Goal: Task Accomplishment & Management: Use online tool/utility

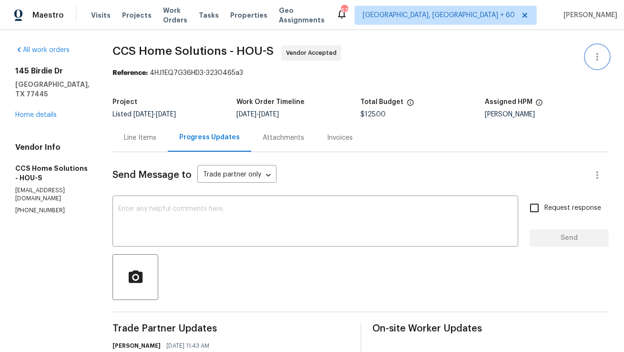
click at [602, 62] on icon "button" at bounding box center [597, 56] width 11 height 11
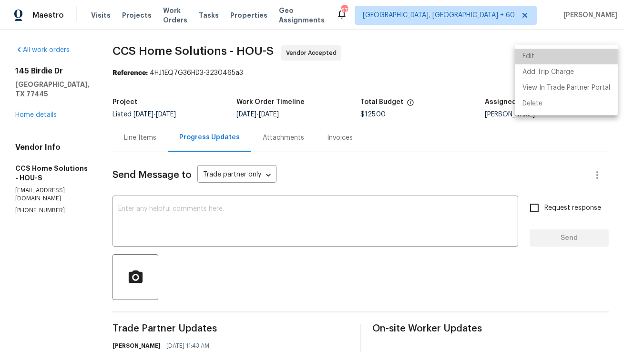
click at [589, 51] on li "Edit" at bounding box center [566, 57] width 103 height 16
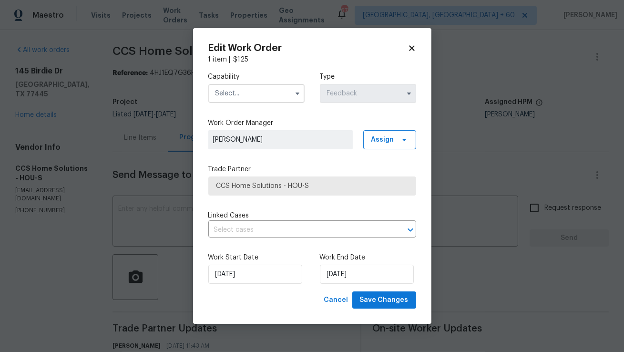
click at [255, 92] on input "text" at bounding box center [256, 93] width 96 height 19
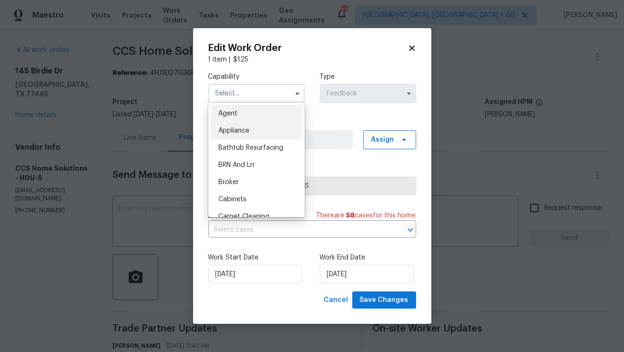
click at [250, 135] on div "Appliance" at bounding box center [257, 130] width 92 height 17
type input "Appliance"
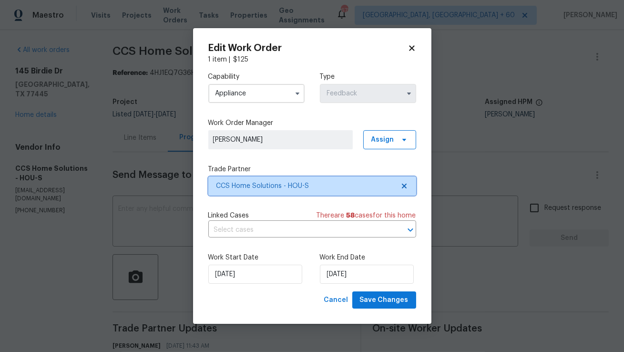
click at [256, 187] on span "CCS Home Solutions - HOU-S" at bounding box center [306, 186] width 178 height 10
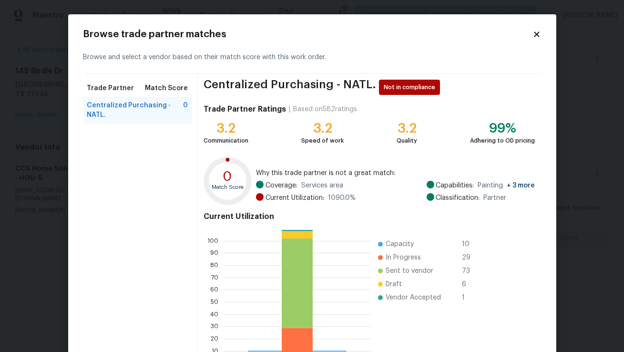
click at [536, 26] on div "Browse trade partner matches Browse and select a vendor based on their match sc…" at bounding box center [312, 210] width 489 height 393
click at [536, 31] on icon at bounding box center [537, 34] width 9 height 9
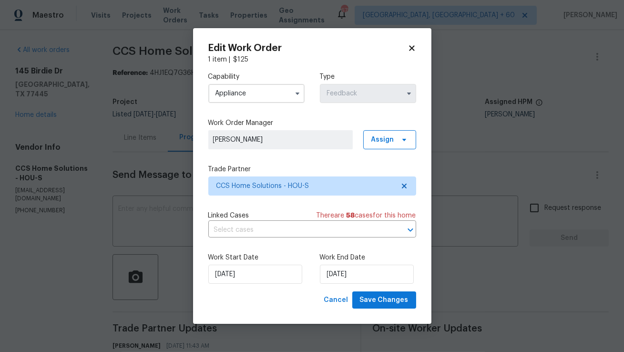
click at [410, 53] on div "Edit Work Order 1 item | $ 125 Capability Appliance Type Feedback Work Order Ma…" at bounding box center [312, 176] width 208 height 266
click at [410, 47] on icon at bounding box center [411, 47] width 5 height 5
